Goal: Check status: Check status

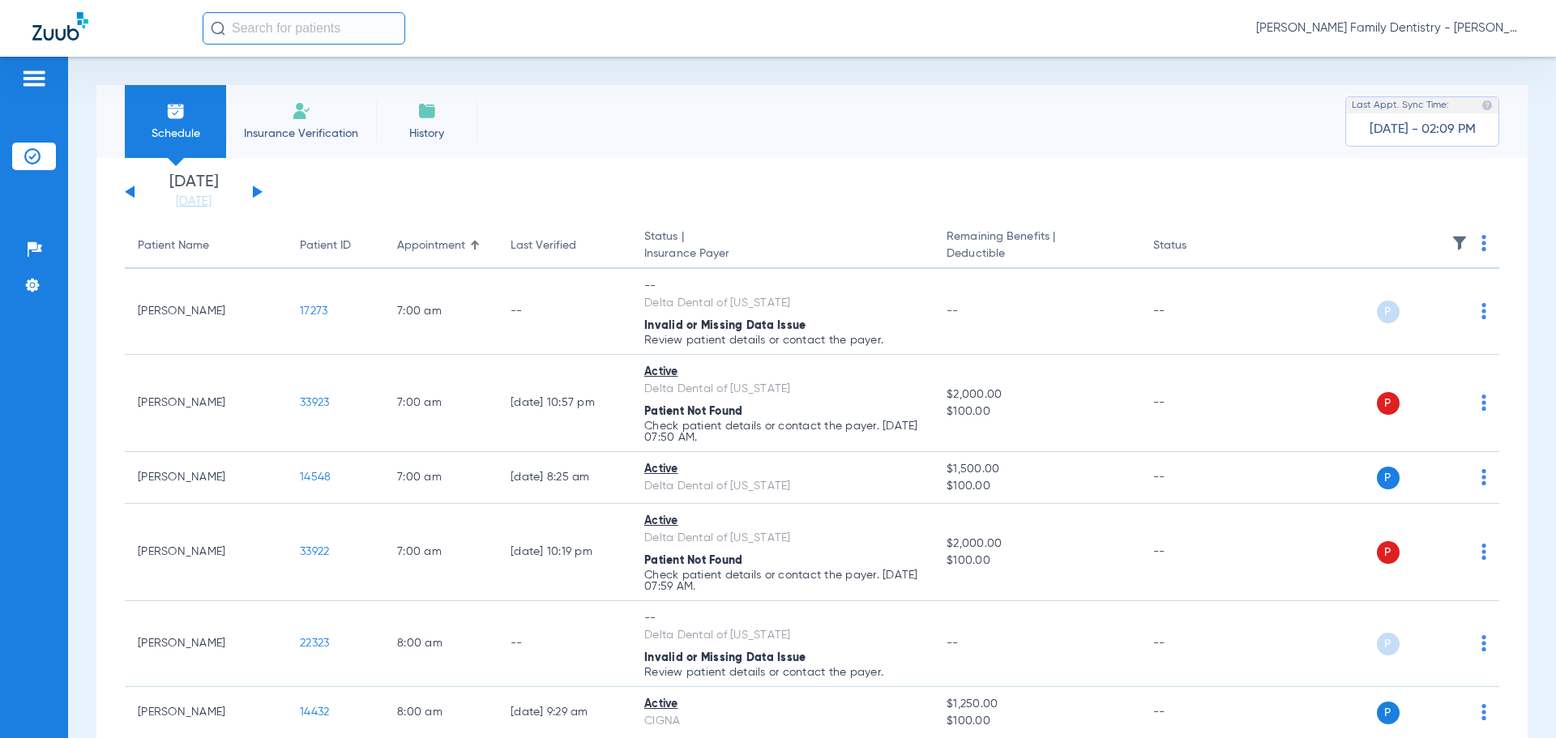
click at [252, 188] on div "[DATE] [DATE] [DATE] [DATE] [DATE] [DATE] [DATE] [DATE] [DATE] [DATE] [DATE] [D…" at bounding box center [194, 192] width 138 height 36
click at [258, 195] on button at bounding box center [258, 192] width 10 height 12
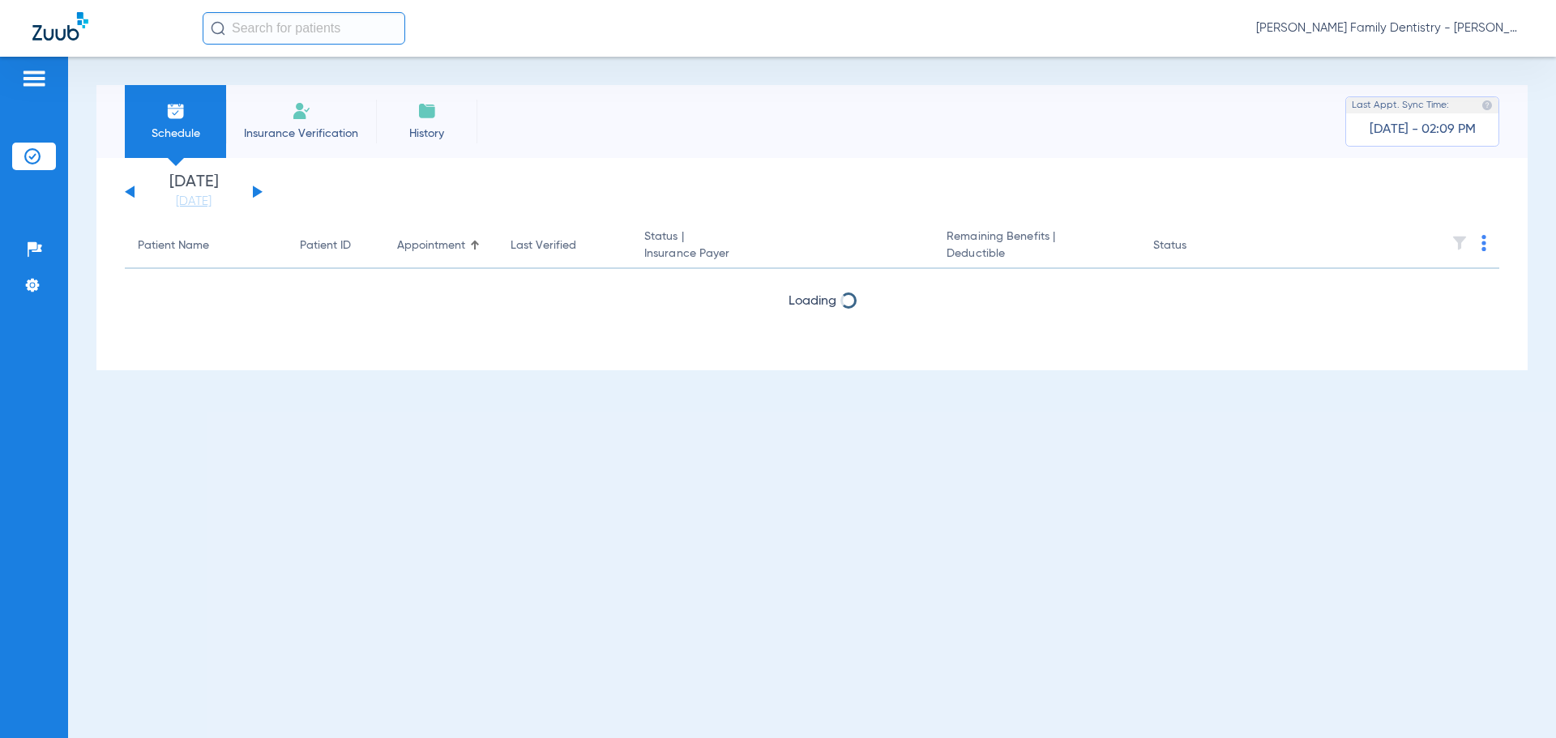
click at [258, 195] on button at bounding box center [258, 192] width 10 height 12
click at [257, 195] on button at bounding box center [258, 192] width 10 height 12
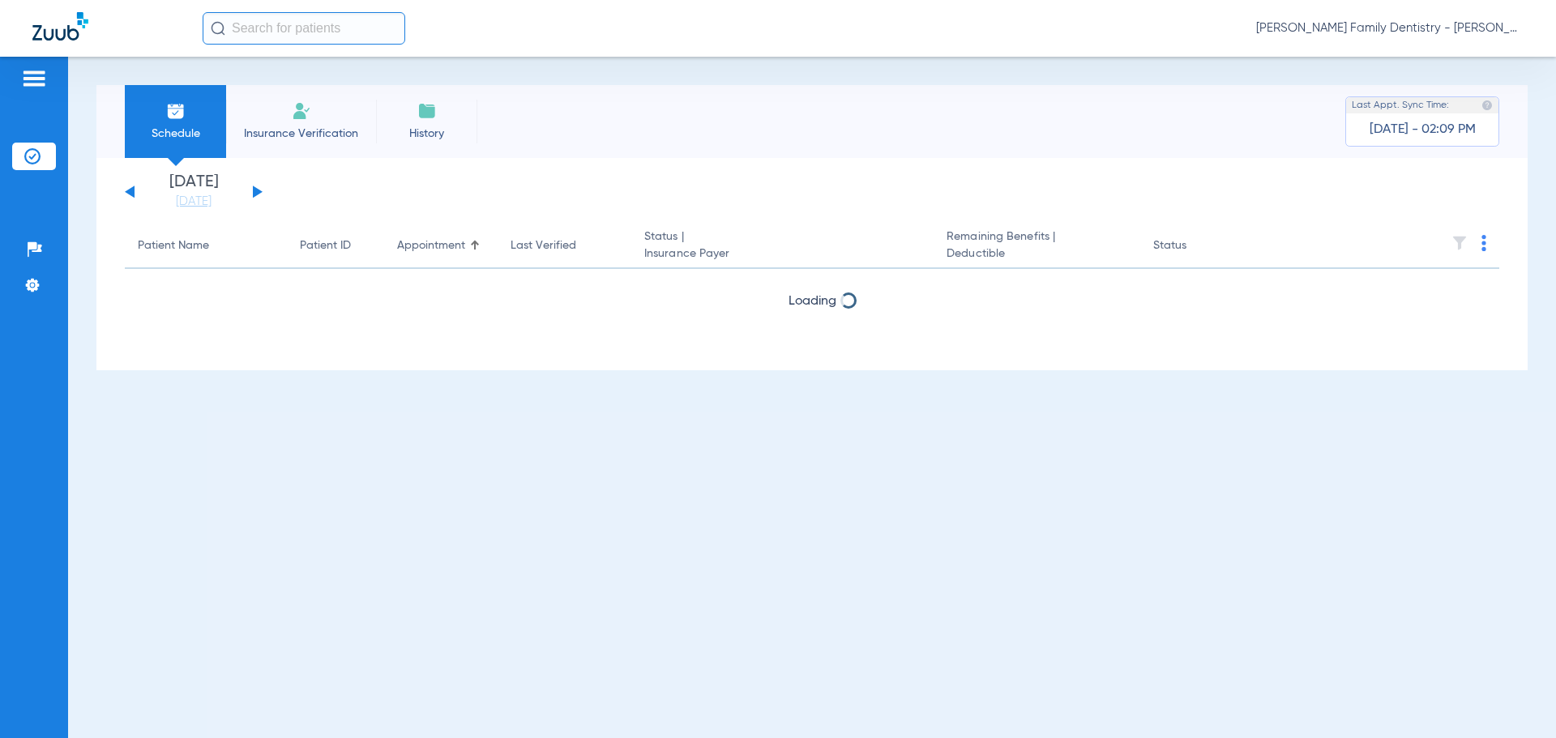
click at [257, 195] on button at bounding box center [258, 192] width 10 height 12
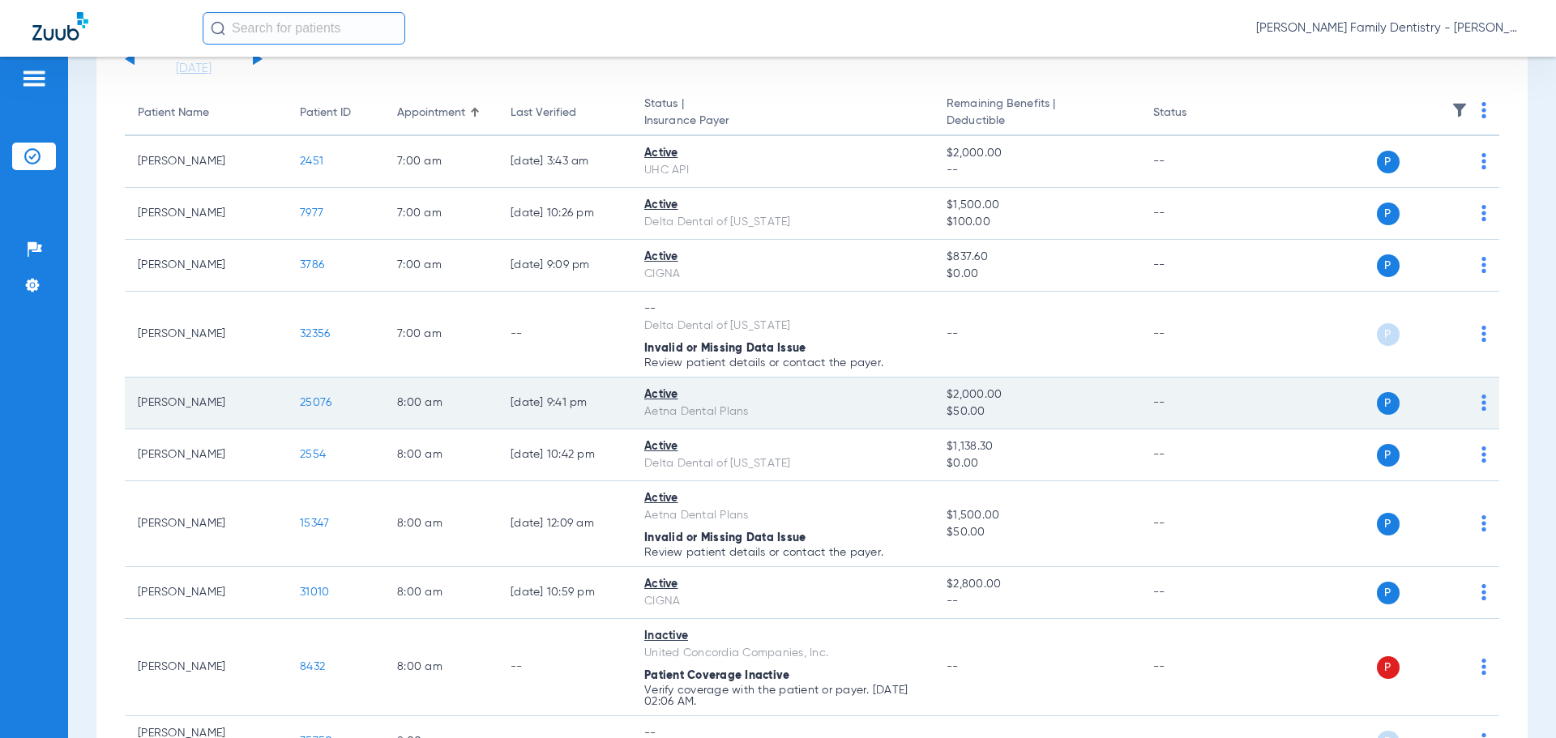
scroll to position [162, 0]
